Goal: Transaction & Acquisition: Download file/media

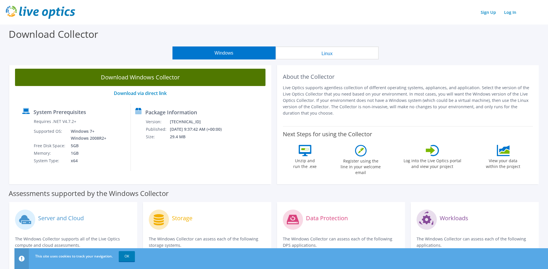
click at [131, 74] on link "Download Windows Collector" at bounding box center [140, 77] width 250 height 17
